Goal: Information Seeking & Learning: Learn about a topic

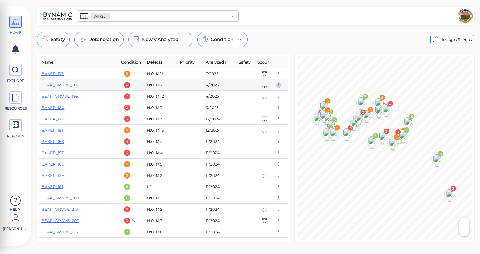
click at [276, 84] on icon "button" at bounding box center [278, 85] width 5 height 6
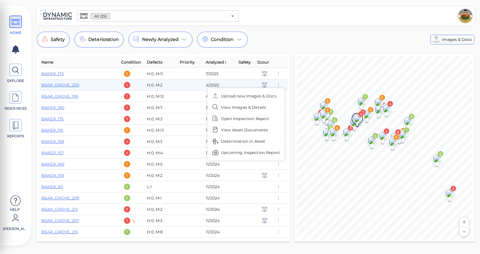
click at [272, 32] on div at bounding box center [240, 127] width 480 height 254
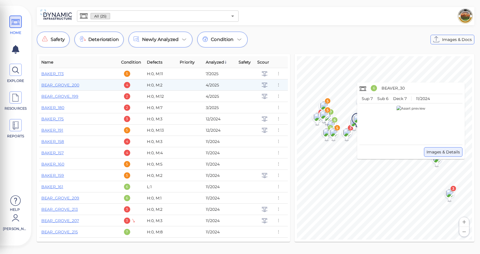
click at [437, 153] on span "Images & Details" at bounding box center [442, 152] width 33 height 7
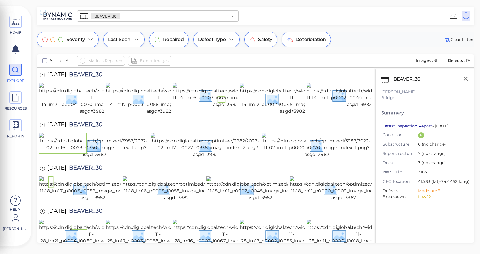
click at [402, 125] on link "Latest Inspection Report" at bounding box center [407, 126] width 50 height 5
click at [17, 18] on icon at bounding box center [15, 22] width 8 height 13
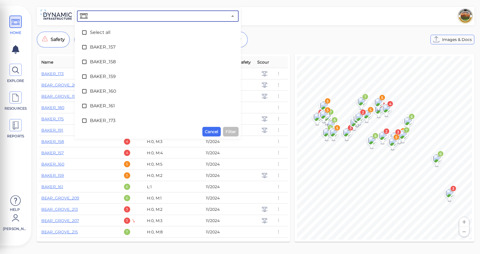
click at [145, 17] on input "text" at bounding box center [158, 16] width 139 height 8
click at [121, 5] on div "HOME EXPLORE RESOURCES REPORTS Help [PERSON_NAME] How to My Display Settings Hi…" at bounding box center [240, 127] width 480 height 254
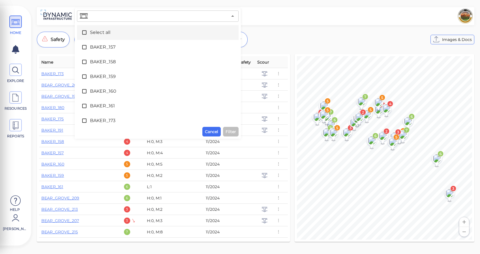
click at [88, 33] on span at bounding box center [85, 33] width 8 height 6
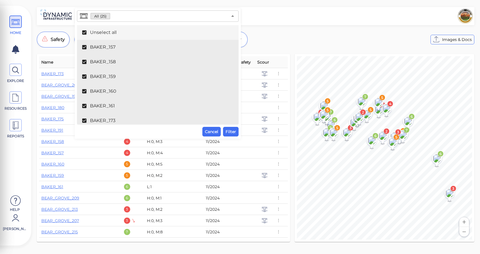
click at [85, 32] on icon at bounding box center [84, 33] width 6 height 6
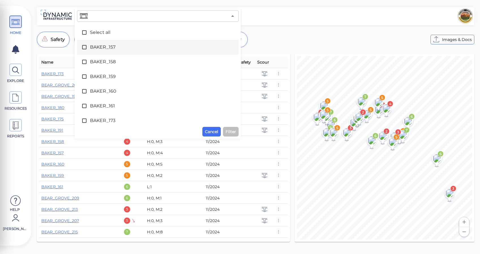
click at [85, 46] on icon at bounding box center [84, 47] width 6 height 6
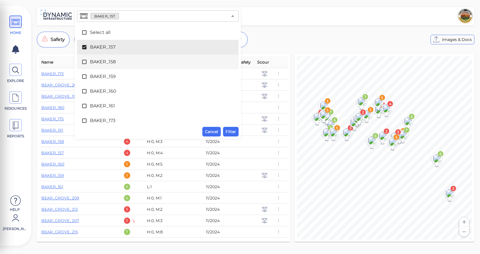
click at [85, 63] on icon at bounding box center [84, 62] width 6 height 6
click at [89, 49] on span at bounding box center [85, 47] width 8 height 6
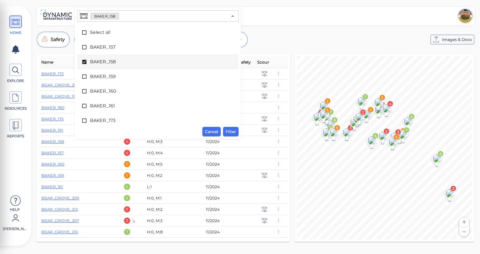
click at [86, 60] on icon at bounding box center [84, 62] width 6 height 6
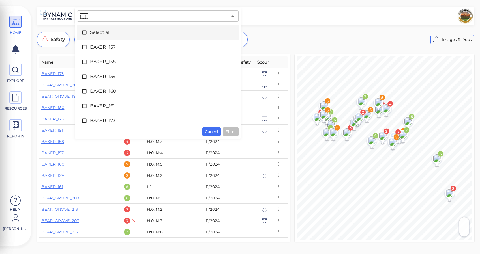
click at [243, 14] on div at bounding box center [357, 16] width 232 height 16
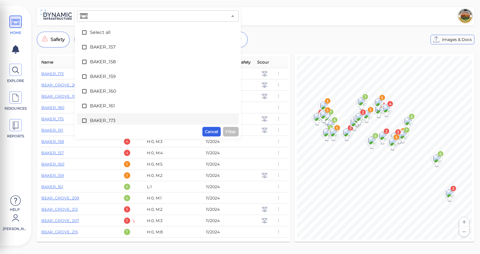
click at [216, 129] on span "Cancel" at bounding box center [211, 131] width 13 height 7
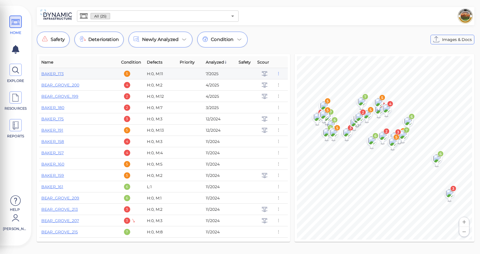
click at [278, 75] on icon "button" at bounding box center [278, 74] width 5 height 6
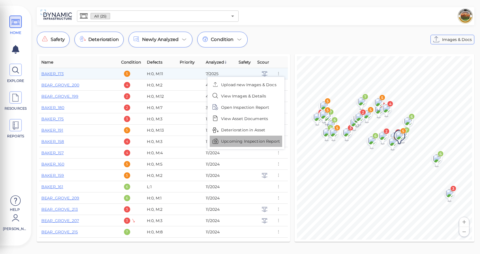
click at [238, 139] on span "Upcoming Inspection Report" at bounding box center [250, 142] width 59 height 6
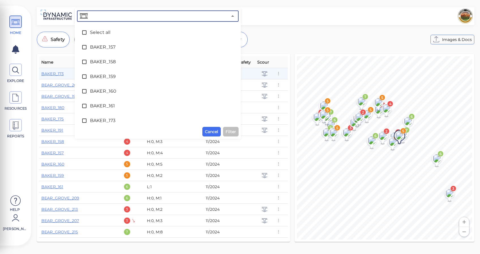
click at [125, 18] on input "text" at bounding box center [158, 16] width 139 height 8
click at [95, 47] on span "BAKER_157" at bounding box center [158, 47] width 136 height 7
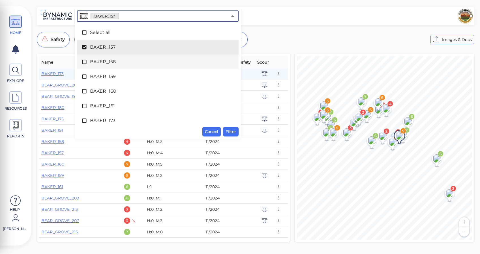
drag, startPoint x: 94, startPoint y: 59, endPoint x: 92, endPoint y: 68, distance: 9.2
click at [94, 59] on span "BAKER_158" at bounding box center [158, 62] width 136 height 7
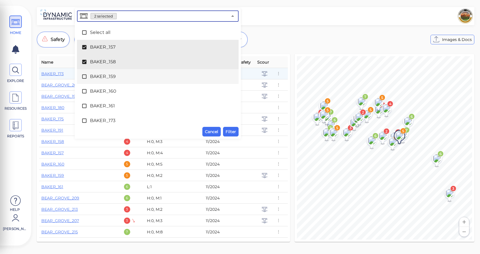
click at [90, 76] on span "BAKER_159" at bounding box center [158, 76] width 136 height 7
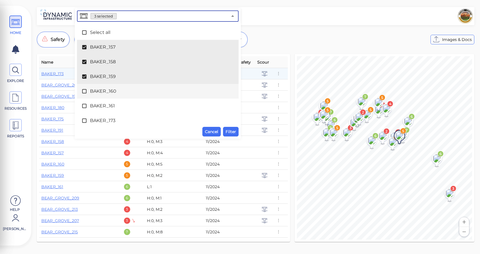
click at [93, 90] on span "BAKER_160" at bounding box center [158, 91] width 136 height 7
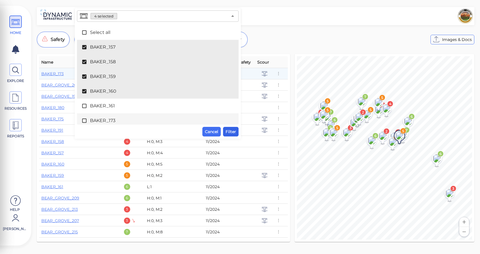
click at [231, 132] on span "Filter" at bounding box center [230, 131] width 10 height 7
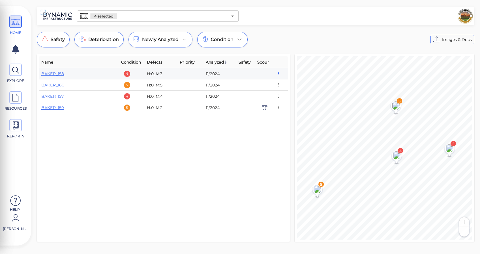
click at [279, 72] on icon "button" at bounding box center [278, 74] width 5 height 6
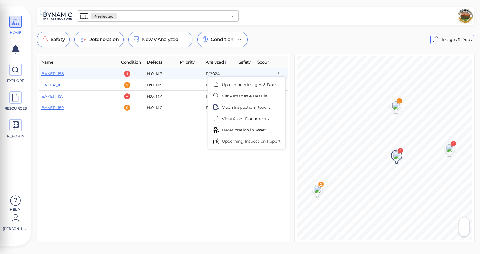
drag, startPoint x: 169, startPoint y: 138, endPoint x: 170, endPoint y: 135, distance: 2.9
click at [169, 136] on div at bounding box center [240, 127] width 480 height 254
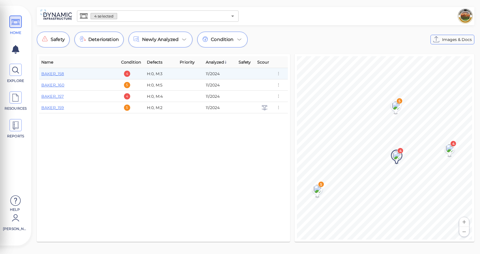
click at [160, 11] on div "4 selected ​" at bounding box center [158, 15] width 162 height 11
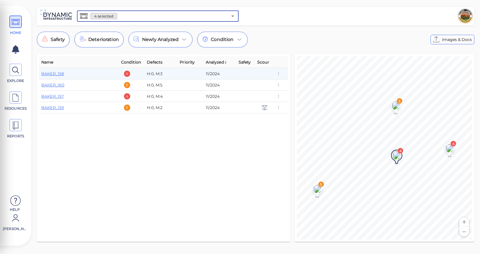
click at [132, 20] on div "4 selected ​" at bounding box center [158, 15] width 162 height 11
click at [234, 15] on icon "Open" at bounding box center [232, 16] width 7 height 7
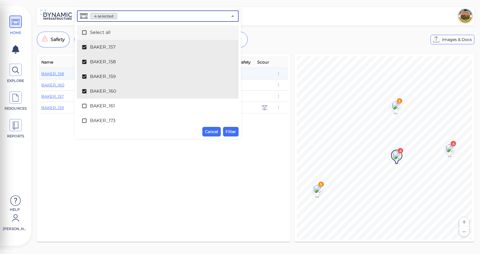
click at [100, 31] on span "Select all" at bounding box center [158, 32] width 136 height 7
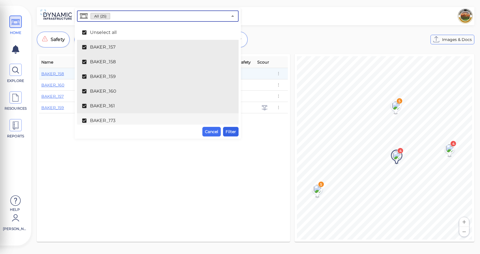
click at [231, 128] on span "Filter" at bounding box center [230, 131] width 10 height 7
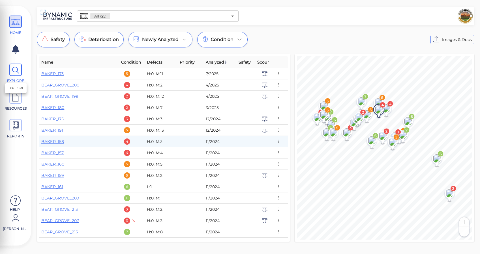
click at [19, 71] on icon at bounding box center [15, 70] width 8 height 13
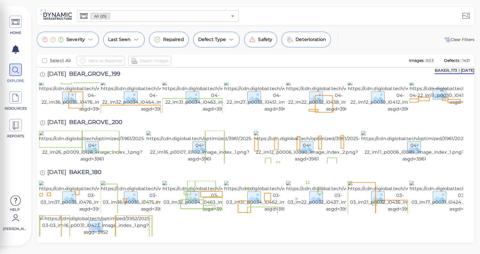
scroll to position [113, 0]
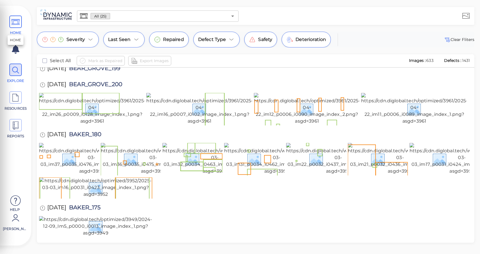
click at [18, 26] on icon at bounding box center [15, 22] width 8 height 13
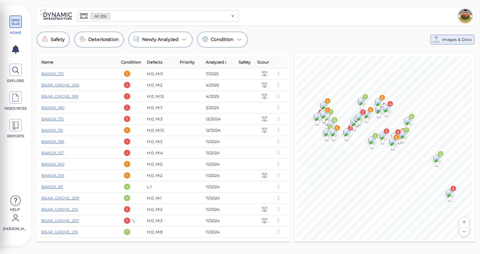
click at [444, 40] on span "Images & Docs" at bounding box center [457, 39] width 30 height 7
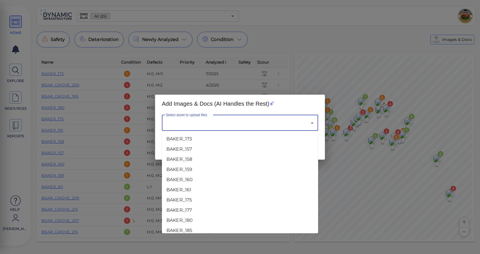
click at [257, 124] on input "Select asset to upload files" at bounding box center [231, 123] width 135 height 11
click at [222, 137] on li "BAKER_173" at bounding box center [240, 139] width 156 height 10
type input "BAKER_173"
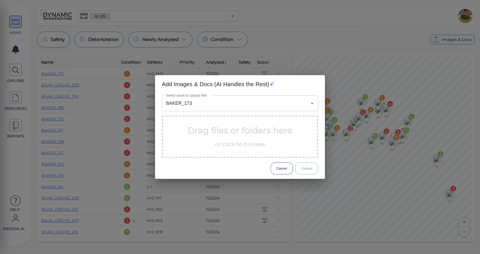
click at [226, 133] on p "Drag files or folders here or click to browse" at bounding box center [240, 136] width 105 height 25
drag, startPoint x: 291, startPoint y: 166, endPoint x: 287, endPoint y: 165, distance: 3.2
click at [290, 166] on button "Cancel" at bounding box center [281, 169] width 22 height 12
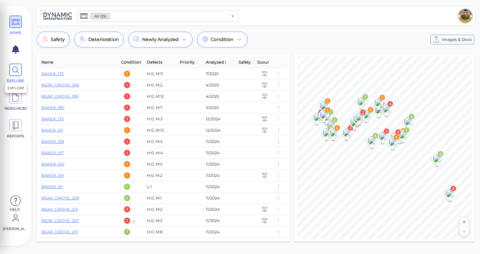
click at [20, 72] on span at bounding box center [15, 70] width 12 height 12
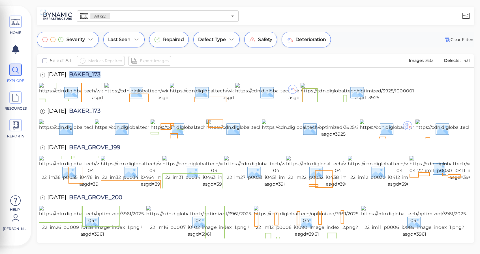
drag, startPoint x: 108, startPoint y: 75, endPoint x: 75, endPoint y: 74, distance: 33.7
click at [75, 74] on div "[DATE] BAKER_173" at bounding box center [76, 76] width 74 height 16
click at [86, 77] on span "BAKER_173" at bounding box center [83, 76] width 34 height 8
drag, startPoint x: 76, startPoint y: 74, endPoint x: 111, endPoint y: 74, distance: 34.8
click at [111, 74] on div "[DATE] BAKER_173" at bounding box center [76, 76] width 74 height 16
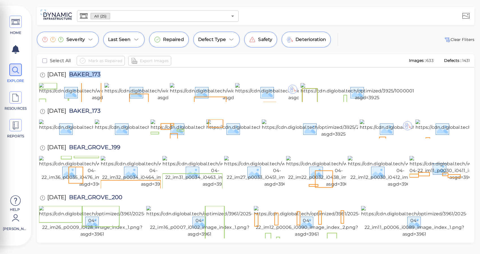
click at [132, 76] on div "[DATE] BAKER_173" at bounding box center [255, 76] width 433 height 16
click at [139, 75] on div "[DATE] BAKER_173" at bounding box center [255, 76] width 433 height 16
click at [154, 78] on div "[DATE] BAKER_173" at bounding box center [255, 76] width 433 height 16
click at [132, 75] on div "[DATE] BAKER_173" at bounding box center [255, 76] width 433 height 16
click at [191, 71] on div "[DATE] BAKER_173" at bounding box center [255, 76] width 433 height 16
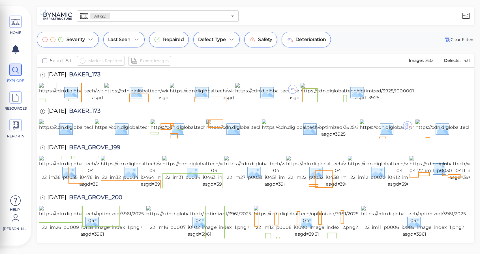
click at [124, 76] on div "[DATE] BAKER_173" at bounding box center [255, 76] width 433 height 16
click at [14, 21] on icon at bounding box center [15, 22] width 8 height 13
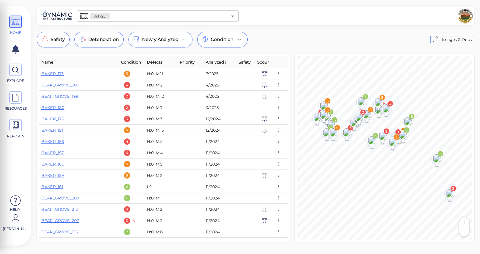
click at [317, 29] on div "All (25) ​ Safety Deterioration Newly Analyzed Condition Images & Docs Name Con…" at bounding box center [255, 126] width 449 height 238
click at [304, 37] on div "Safety Deterioration Newly Analyzed Condition Images & Docs" at bounding box center [255, 40] width 437 height 16
click at [15, 127] on icon at bounding box center [15, 125] width 8 height 13
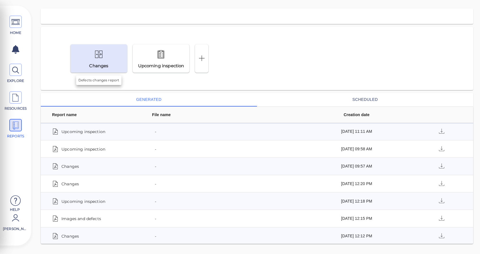
click at [104, 59] on div at bounding box center [99, 54] width 28 height 13
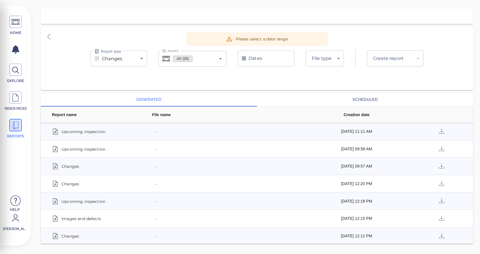
type input "pdf"
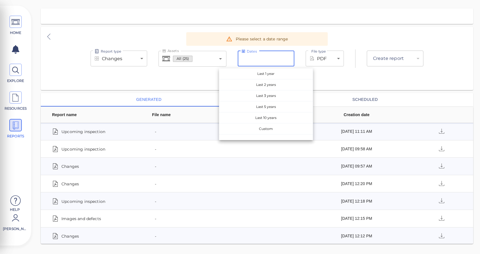
click at [266, 56] on input "Dates" at bounding box center [266, 59] width 57 height 16
drag, startPoint x: 335, startPoint y: 32, endPoint x: 337, endPoint y: 18, distance: 13.7
click at [336, 31] on div "Report type Changes deltas Report type Assets All (25) Assets Dates Dates Last …" at bounding box center [257, 58] width 432 height 63
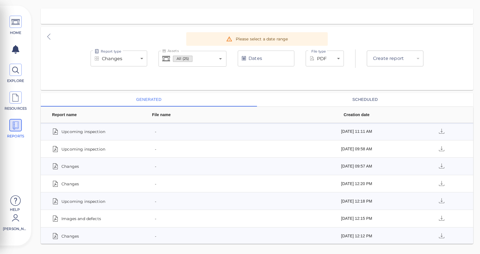
click at [163, 76] on div "Report type Changes deltas Report type Assets All (25) Assets Dates Dates File …" at bounding box center [257, 58] width 432 height 63
click at [216, 58] on div "All (25) Assets" at bounding box center [192, 59] width 68 height 16
click at [222, 59] on icon "Open" at bounding box center [220, 58] width 7 height 7
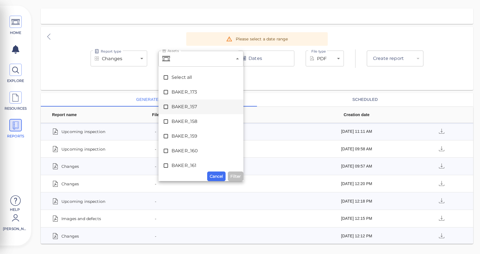
click at [270, 78] on div "Report type Changes deltas Report type Assets Assets Select all BAKER_173 BAKER…" at bounding box center [257, 58] width 432 height 63
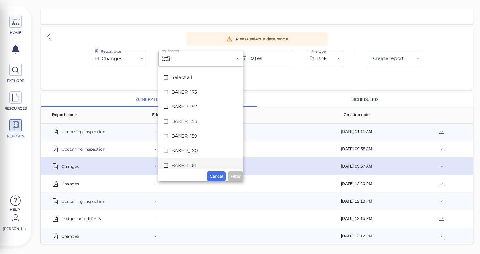
click at [219, 175] on span "Cancel" at bounding box center [216, 176] width 13 height 7
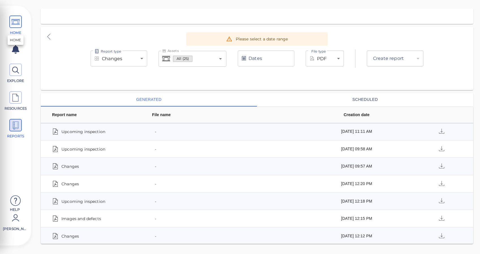
click at [16, 18] on icon at bounding box center [15, 22] width 8 height 13
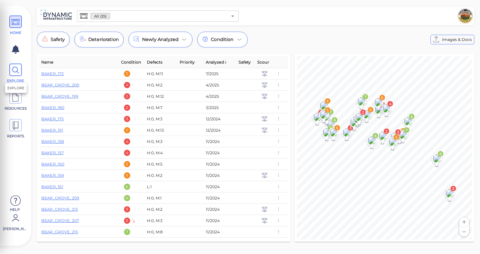
click at [12, 72] on icon at bounding box center [15, 70] width 8 height 13
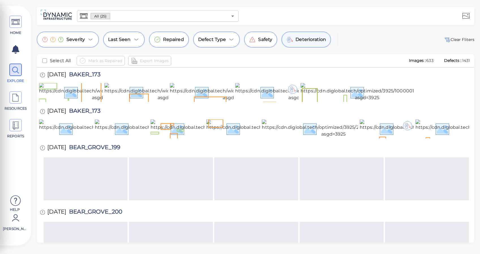
click at [313, 37] on span "Deterioration" at bounding box center [310, 39] width 31 height 7
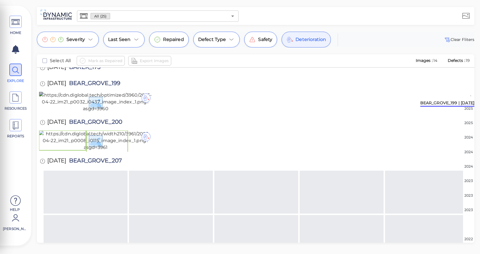
scroll to position [191, 0]
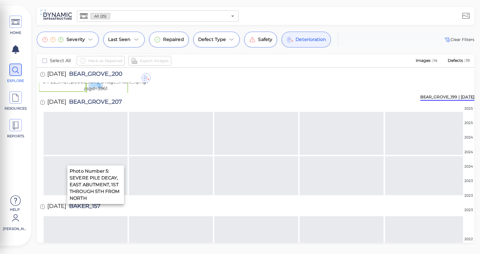
click at [103, 53] on img at bounding box center [95, 43] width 113 height 20
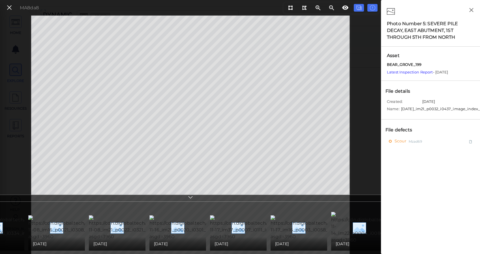
scroll to position [0, 219]
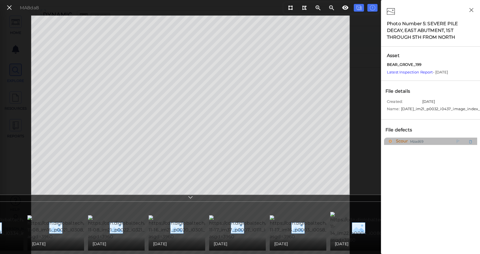
click at [403, 145] on span "Scour" at bounding box center [400, 141] width 13 height 7
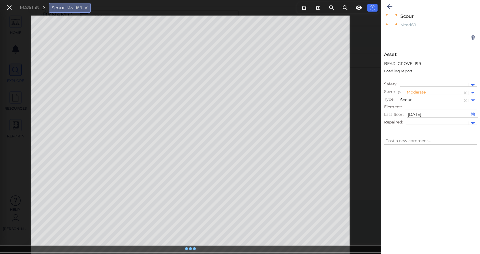
type textarea "x"
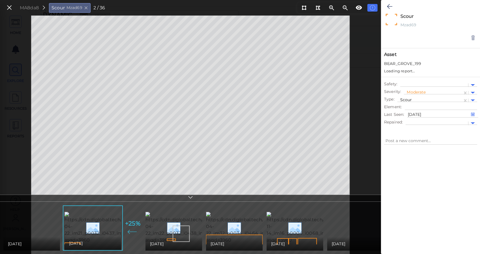
type textarea "x"
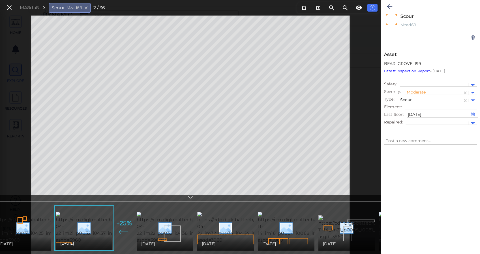
scroll to position [0, 6]
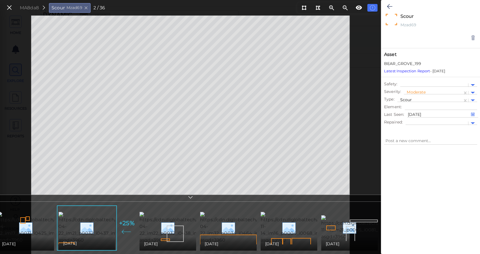
click at [15, 7] on div "MA8da8 Scour Mzad69 2 / 36" at bounding box center [55, 8] width 106 height 12
click at [10, 7] on icon at bounding box center [9, 8] width 6 height 8
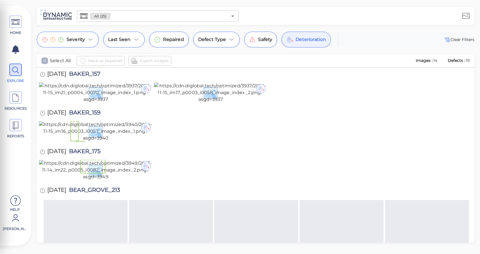
click at [43, 60] on icon "checkbox" at bounding box center [44, 60] width 7 height 7
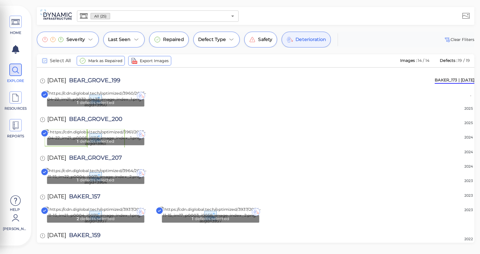
scroll to position [151, 0]
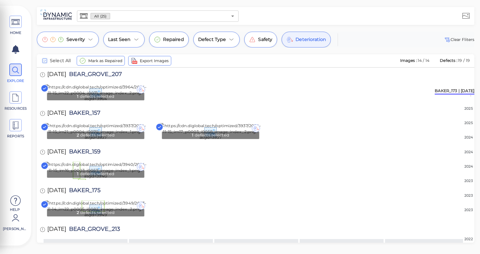
click at [301, 36] on span "Deterioration" at bounding box center [310, 39] width 31 height 7
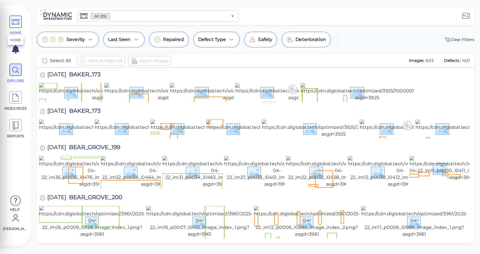
click at [18, 20] on icon at bounding box center [15, 22] width 8 height 13
